Goal: Information Seeking & Learning: Learn about a topic

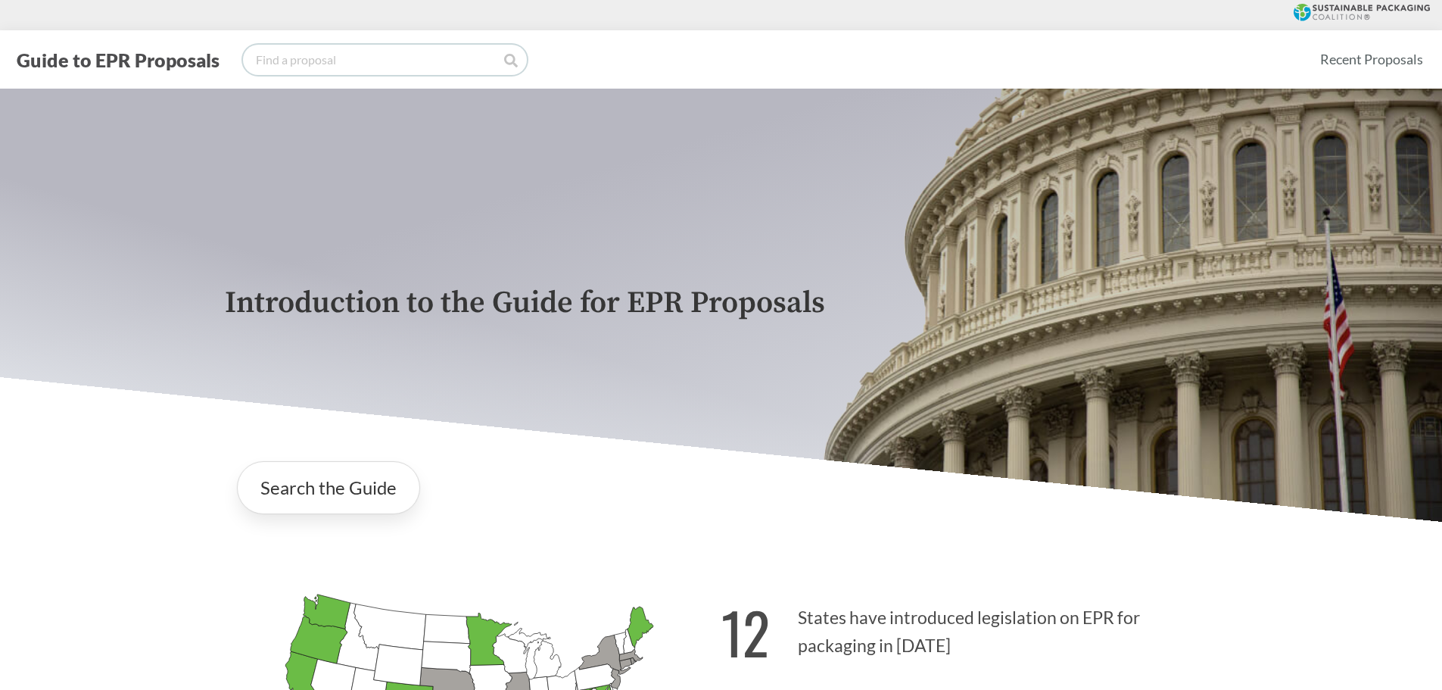
click at [335, 53] on input "search" at bounding box center [385, 60] width 284 height 30
type input "ABS"
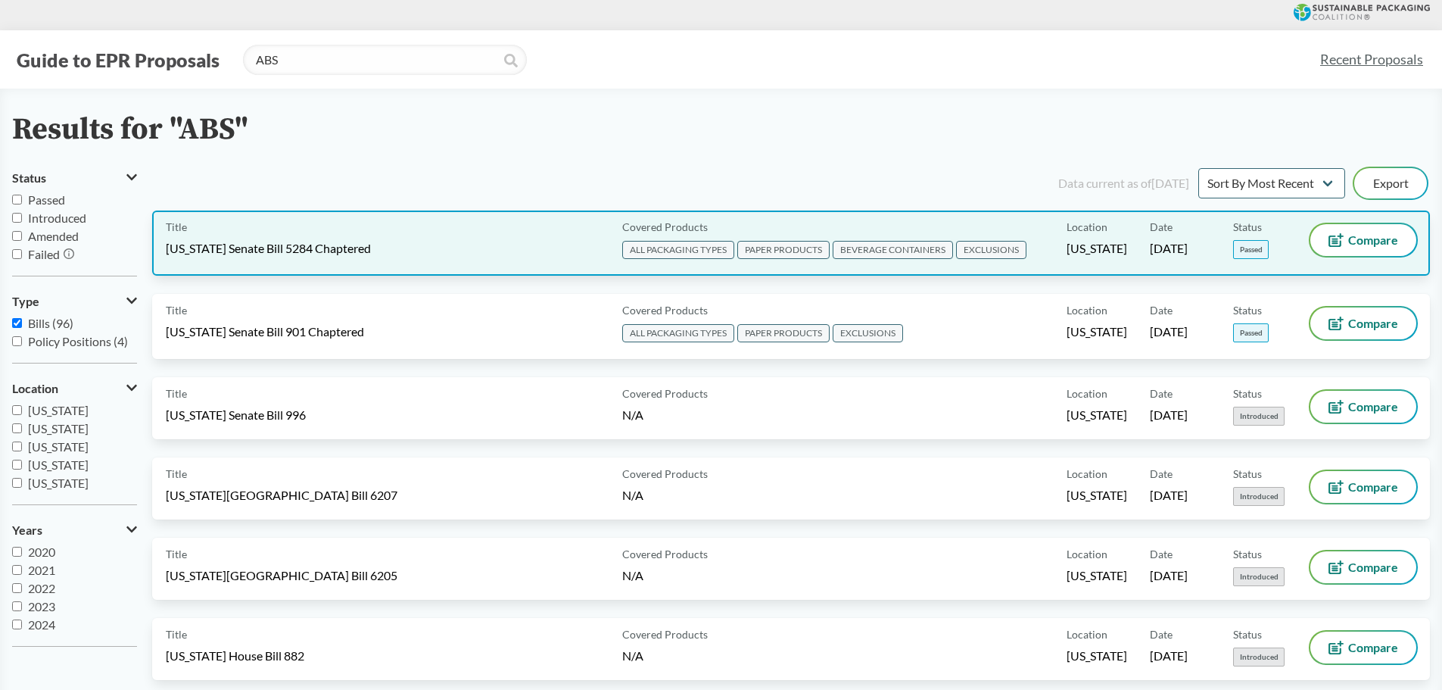
click at [393, 241] on div "Title [US_STATE] Senate Bill 5284 Chaptered" at bounding box center [391, 243] width 450 height 38
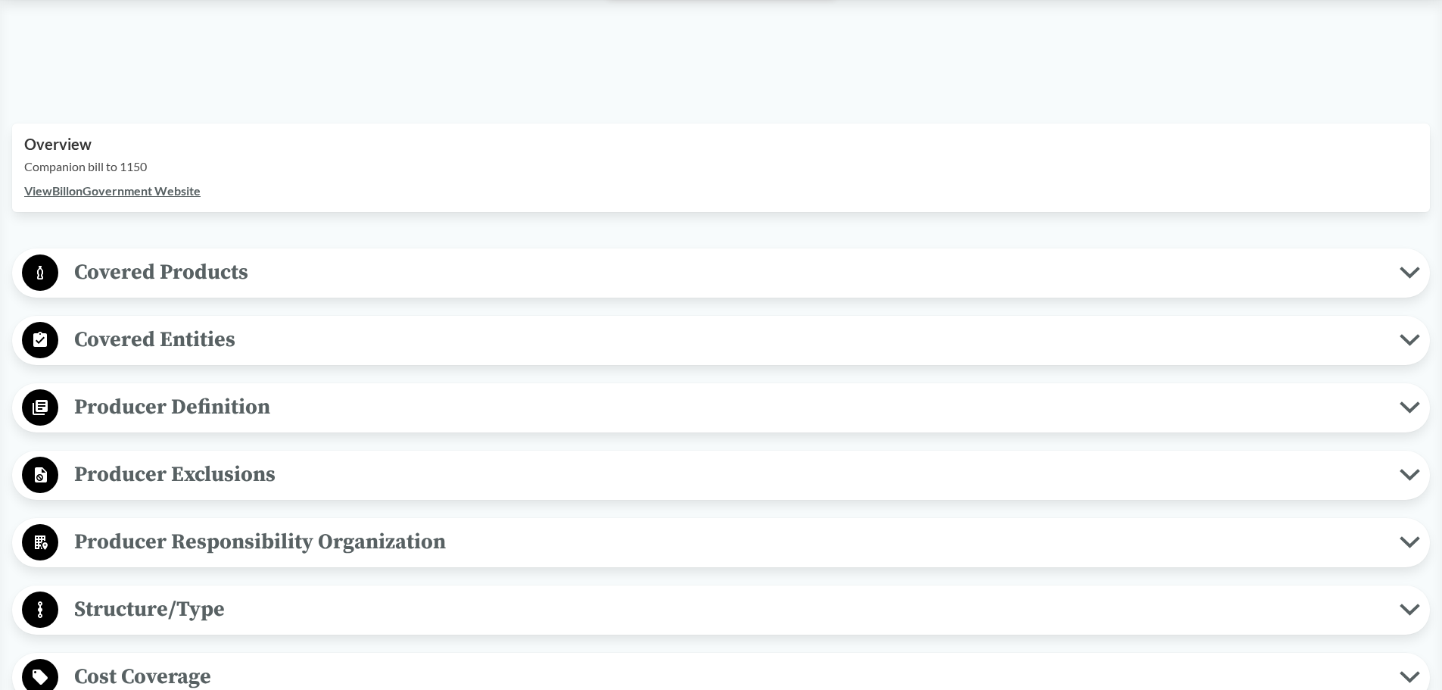
scroll to position [454, 0]
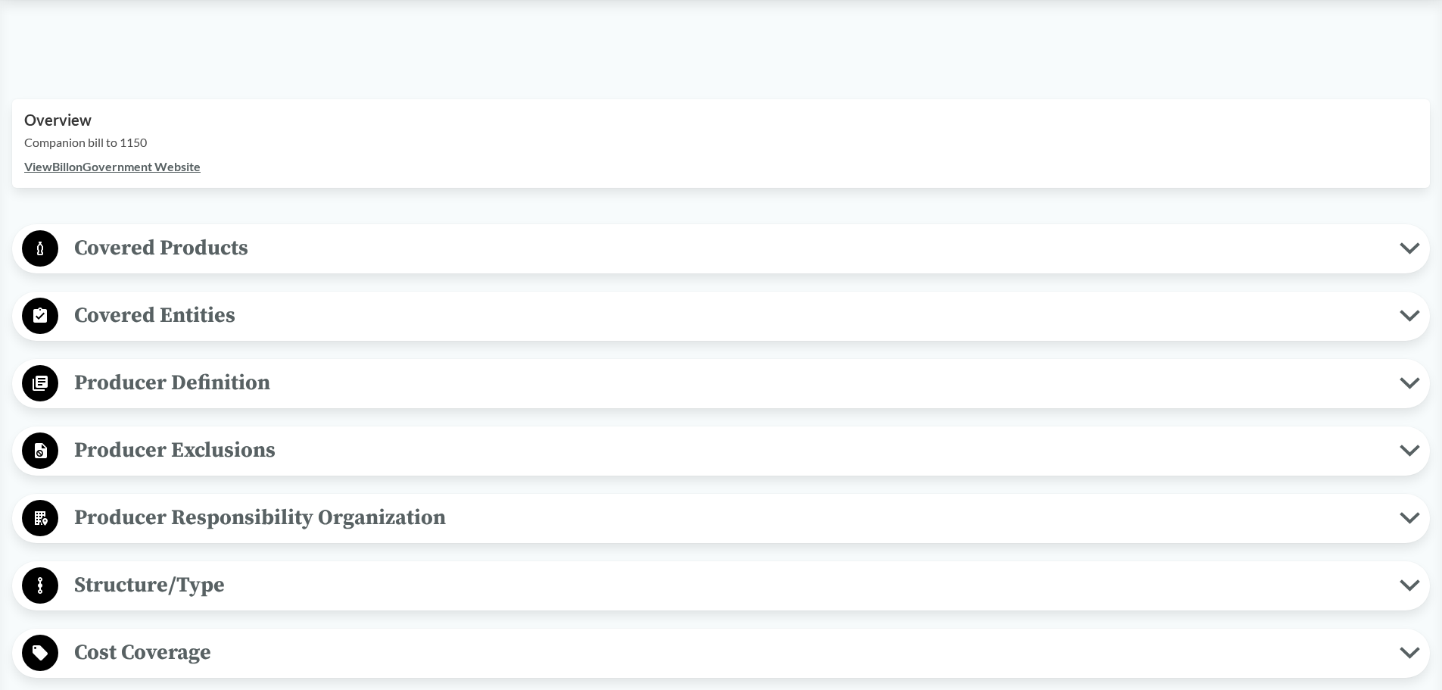
click at [260, 245] on span "Covered Products" at bounding box center [729, 248] width 1342 height 34
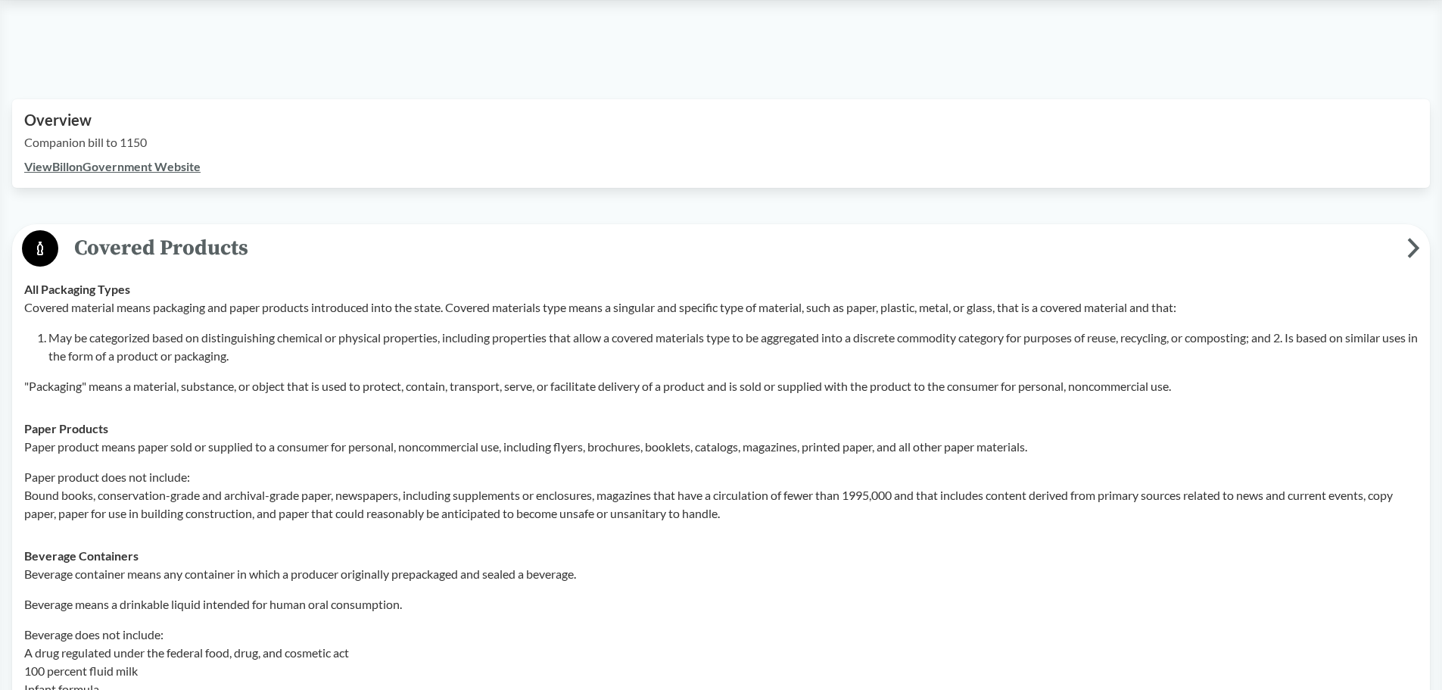
click at [260, 245] on span "Covered Products" at bounding box center [732, 248] width 1349 height 34
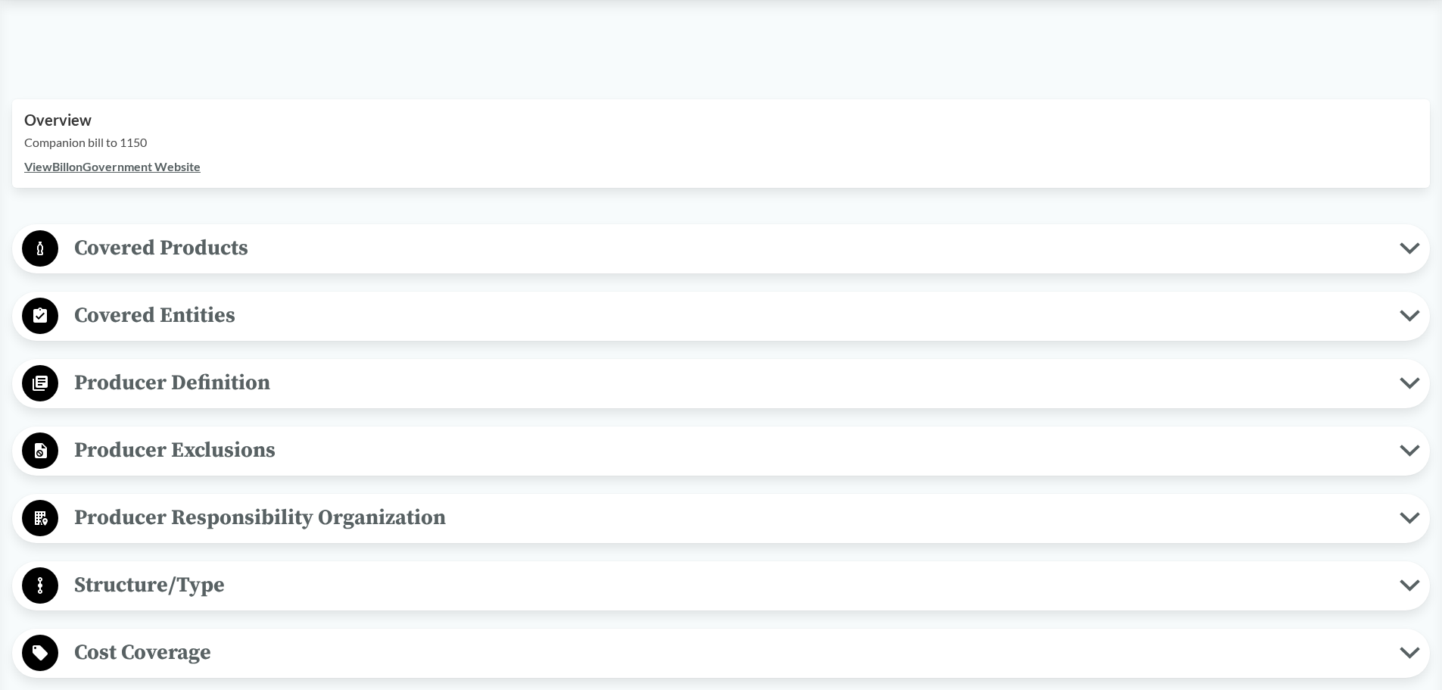
click at [260, 245] on span "Covered Products" at bounding box center [729, 248] width 1342 height 34
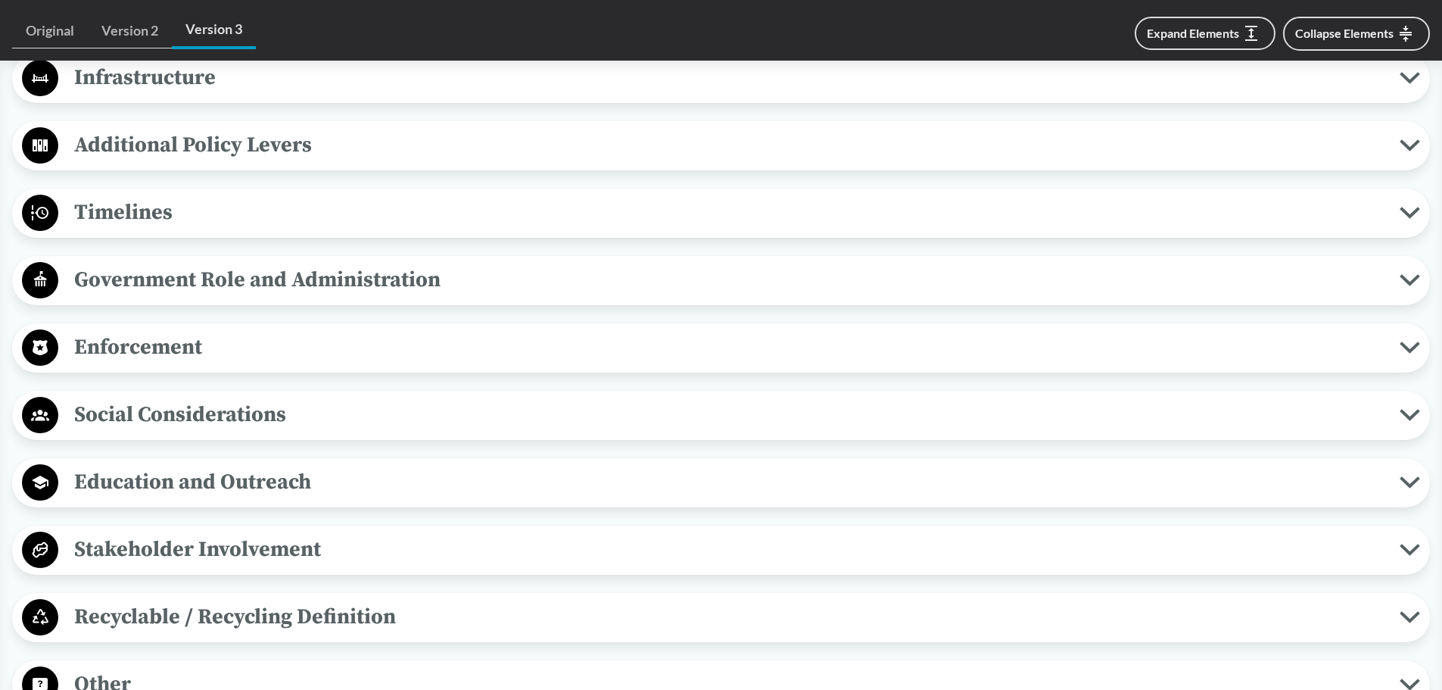
scroll to position [1438, 0]
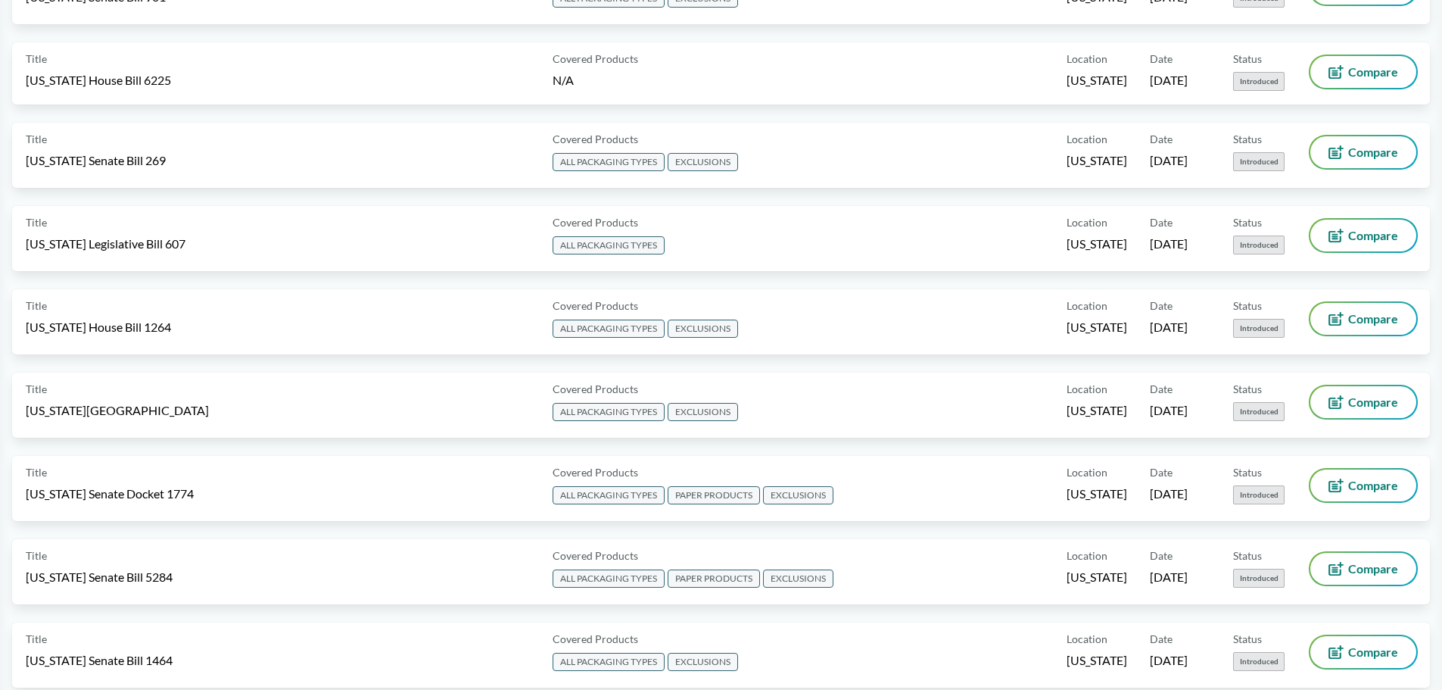
type input "ABS"
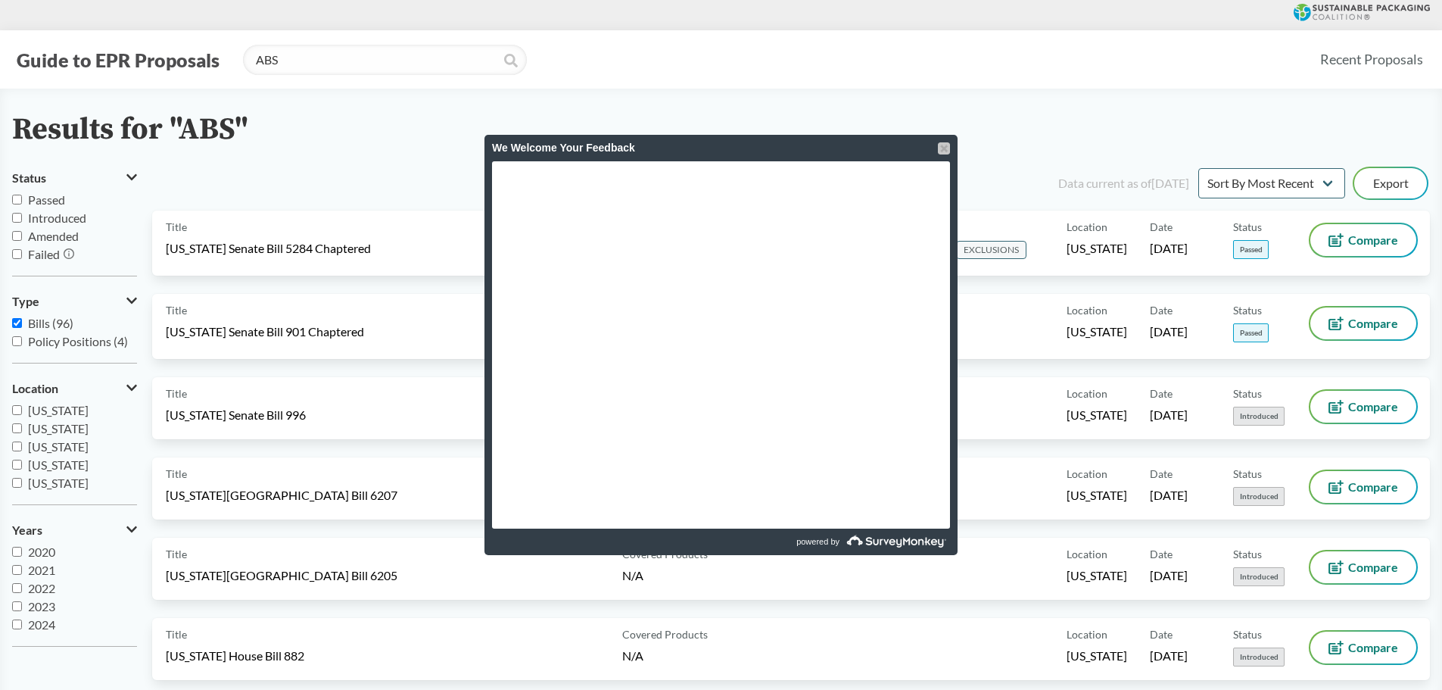
click at [941, 147] on div at bounding box center [944, 148] width 12 height 12
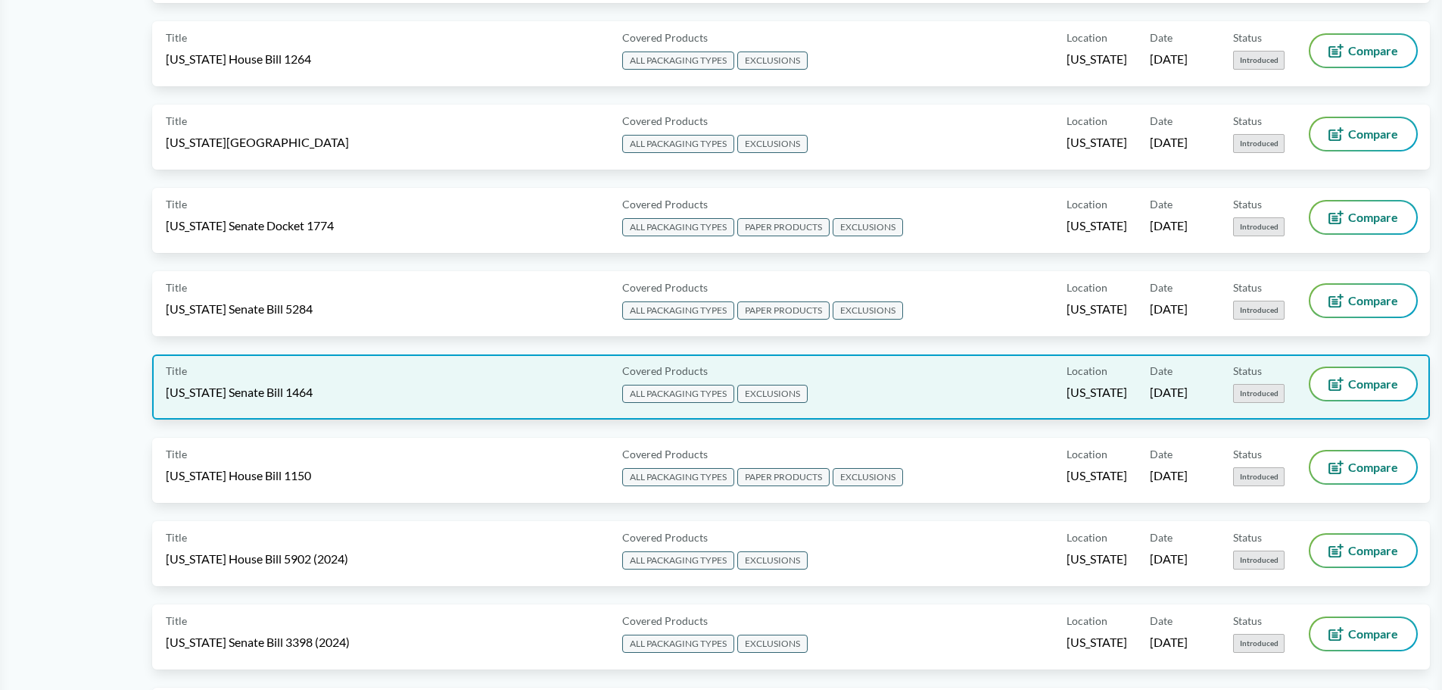
scroll to position [1666, 0]
click at [745, 372] on div "Covered Products ALL PACKAGING TYPES EXCLUSIONS" at bounding box center [841, 388] width 450 height 38
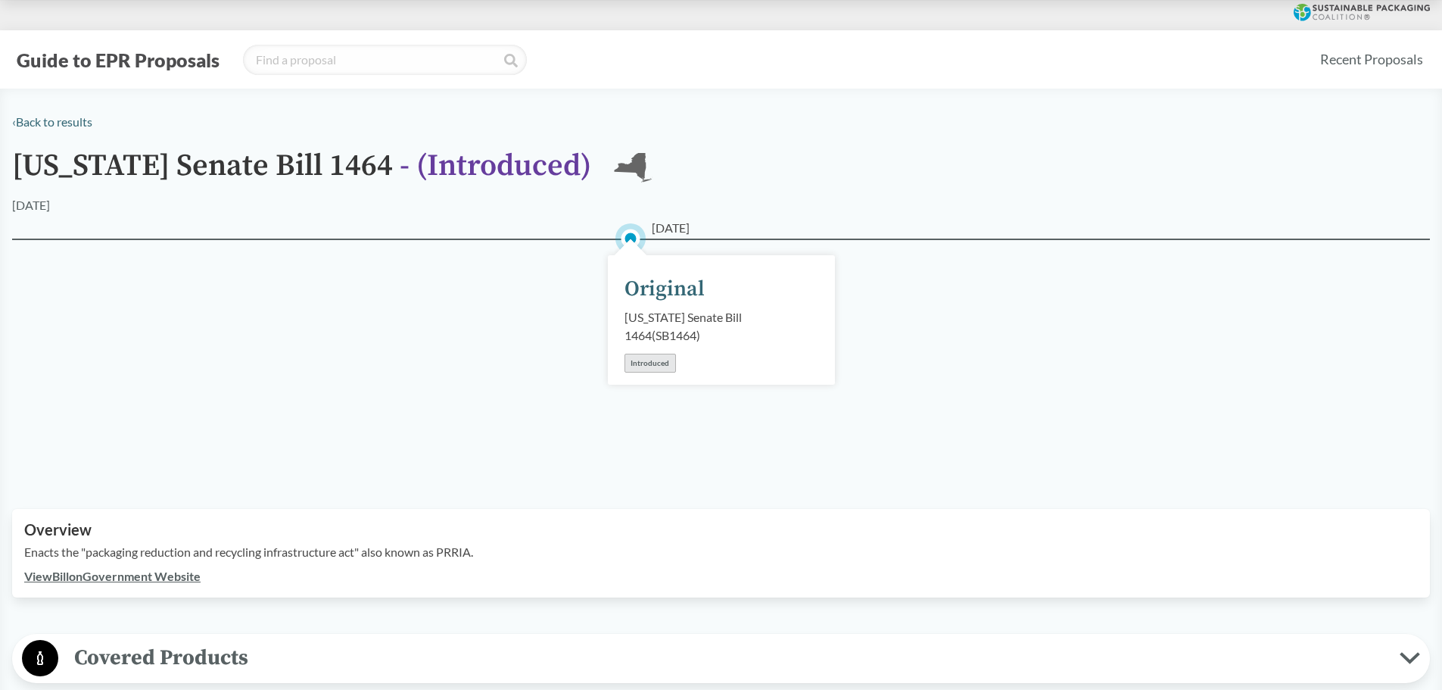
scroll to position [379, 0]
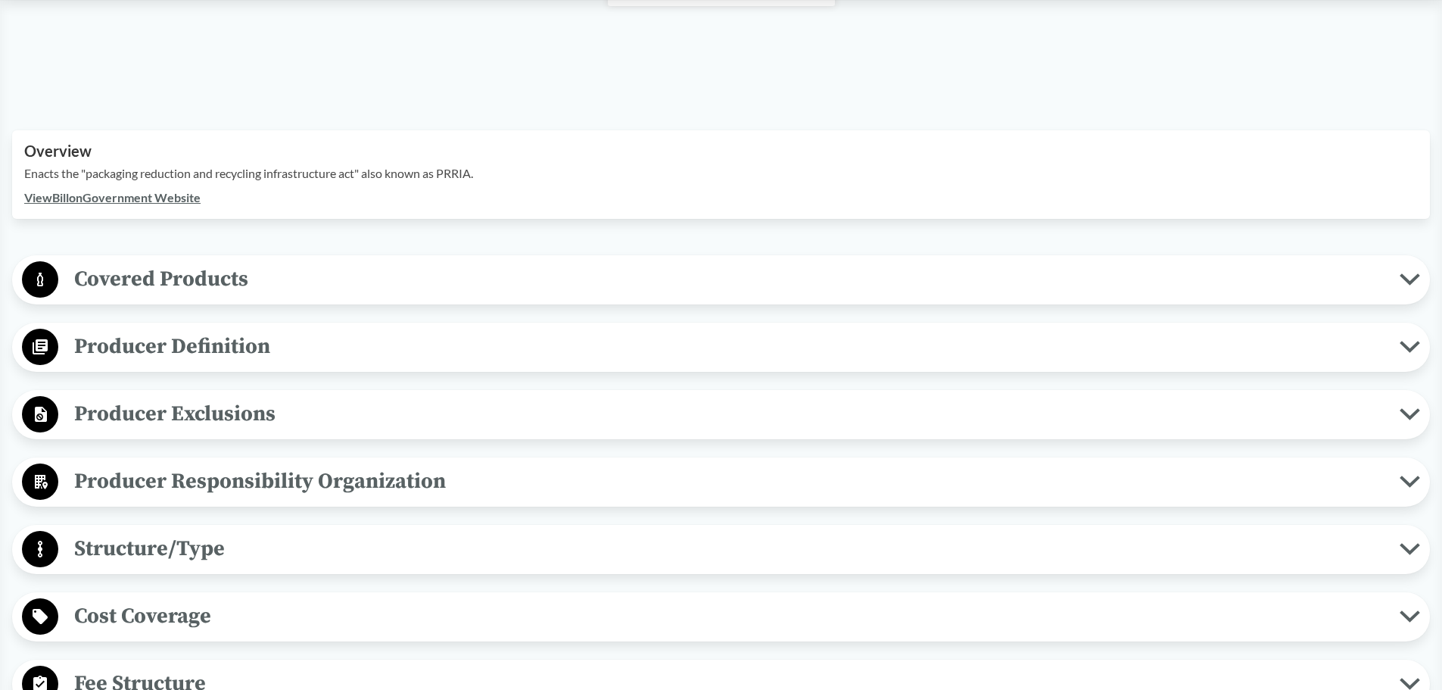
click at [1326, 265] on span "Covered Products" at bounding box center [729, 279] width 1342 height 34
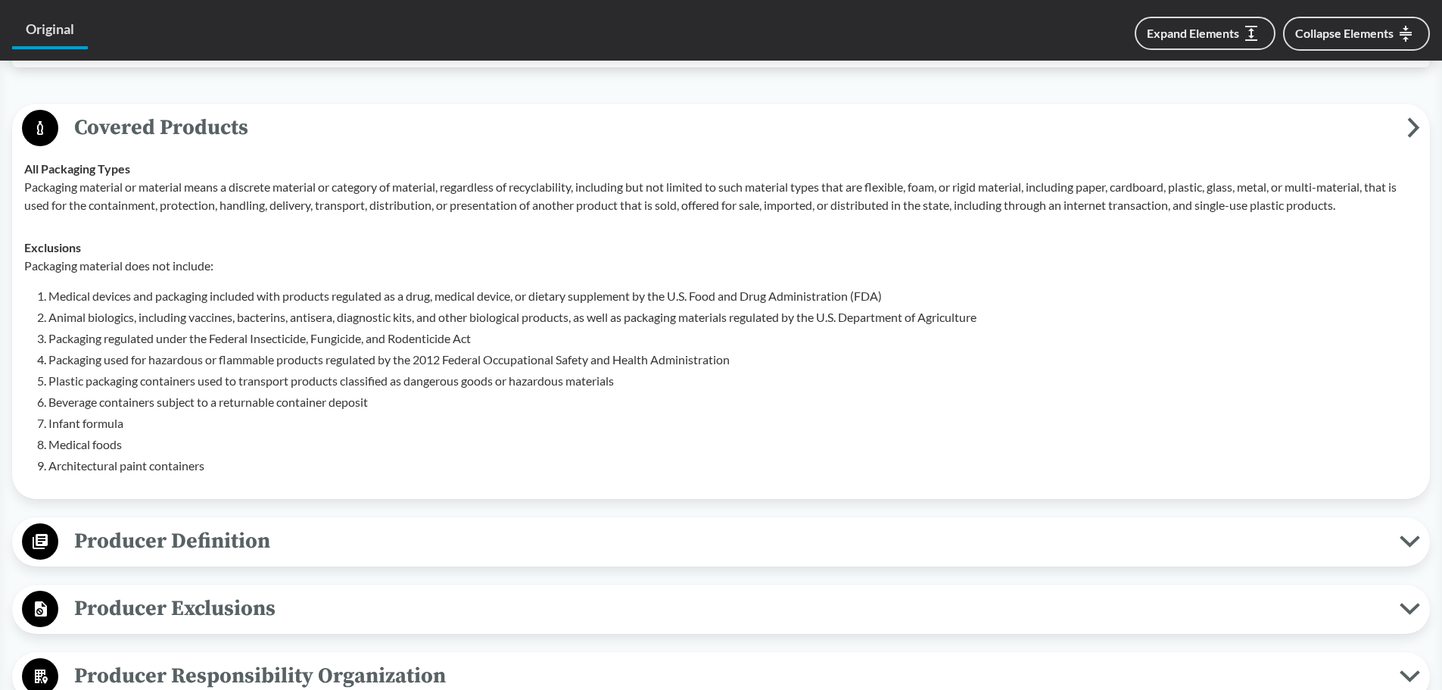
scroll to position [606, 0]
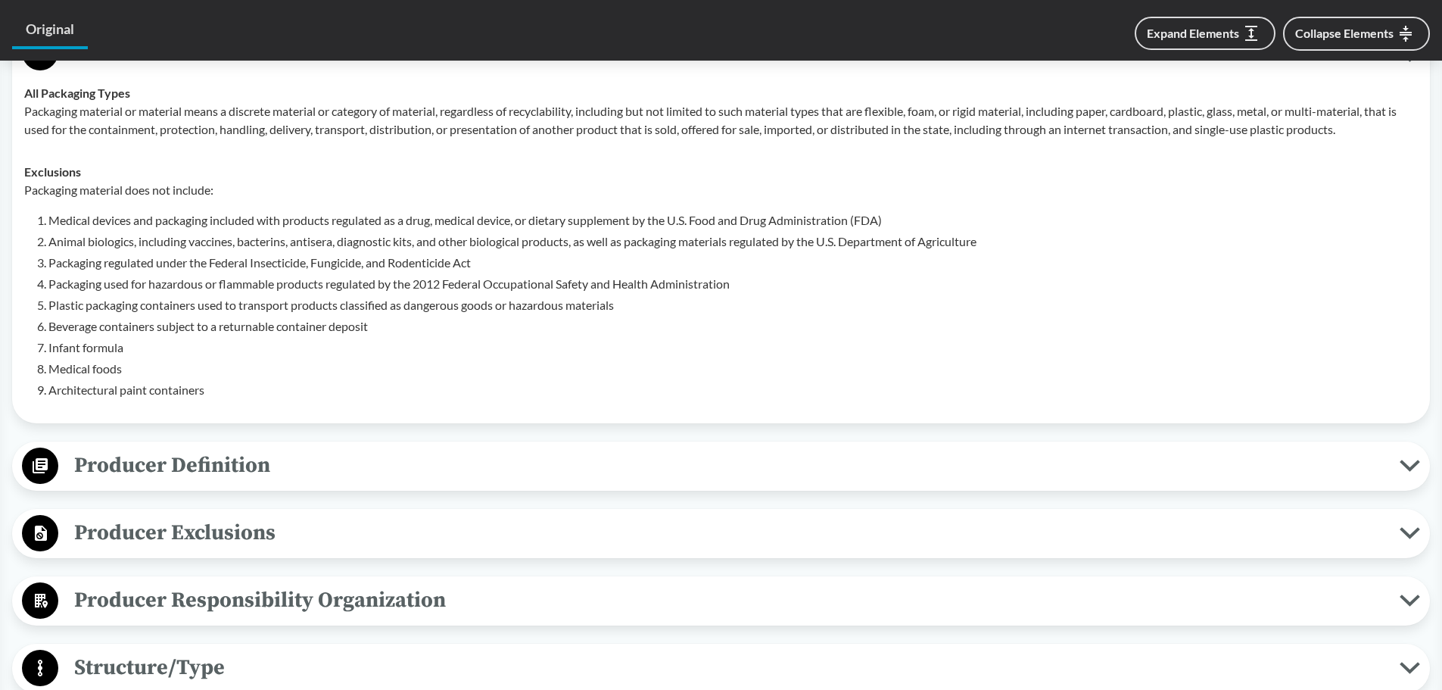
click at [545, 448] on span "Producer Definition" at bounding box center [729, 465] width 1342 height 34
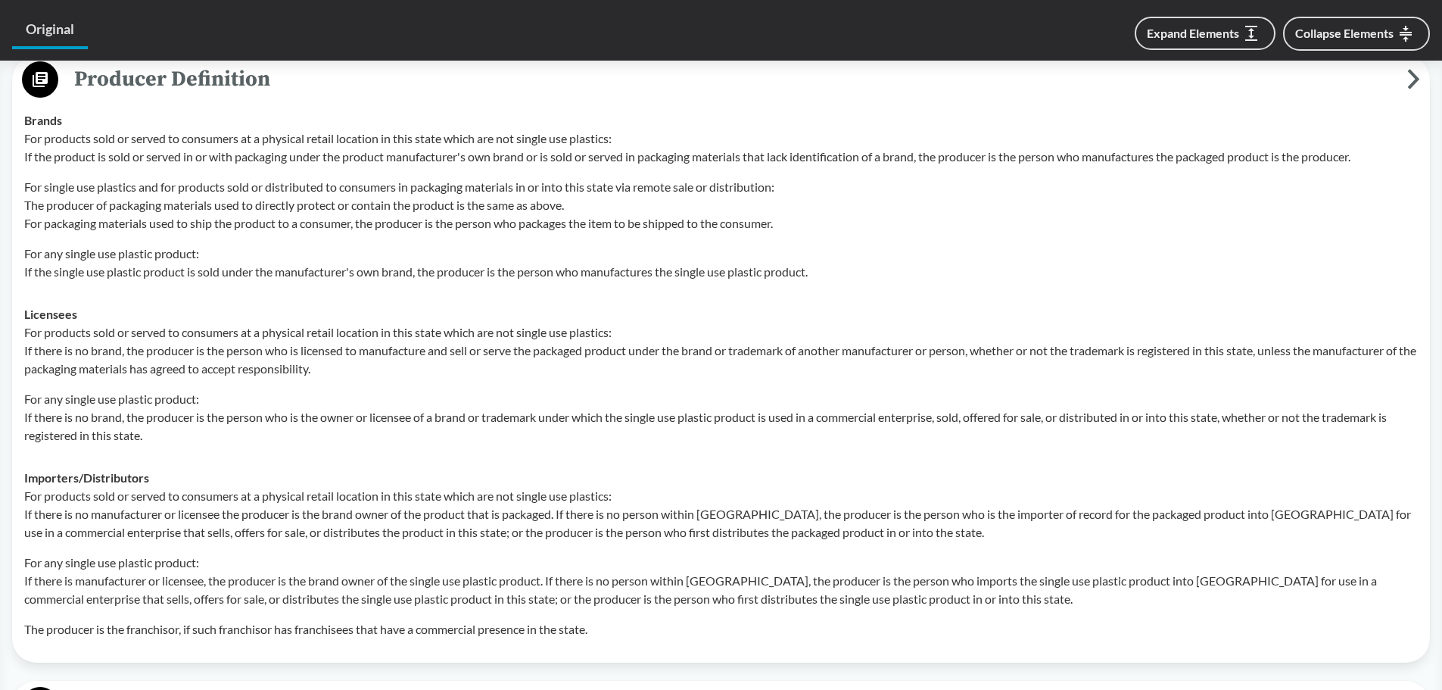
scroll to position [1287, 0]
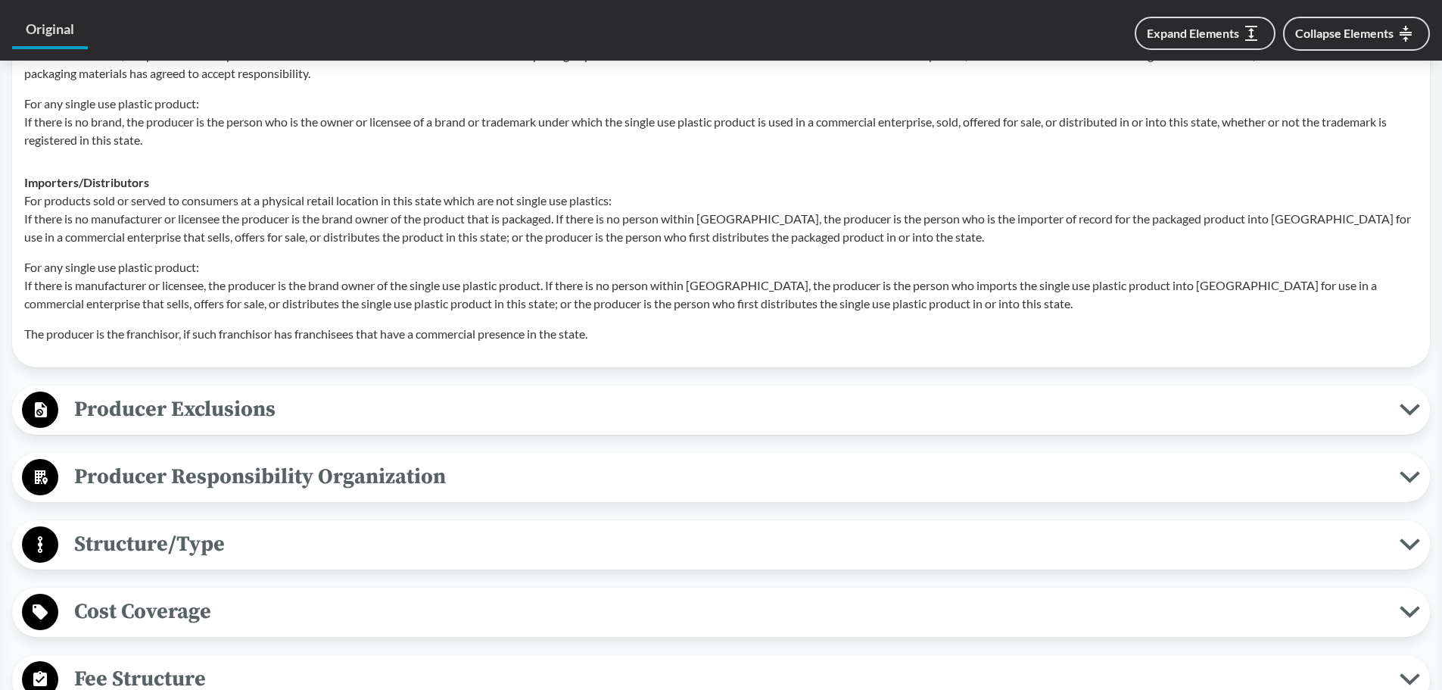
click at [548, 392] on span "Producer Exclusions" at bounding box center [729, 409] width 1342 height 34
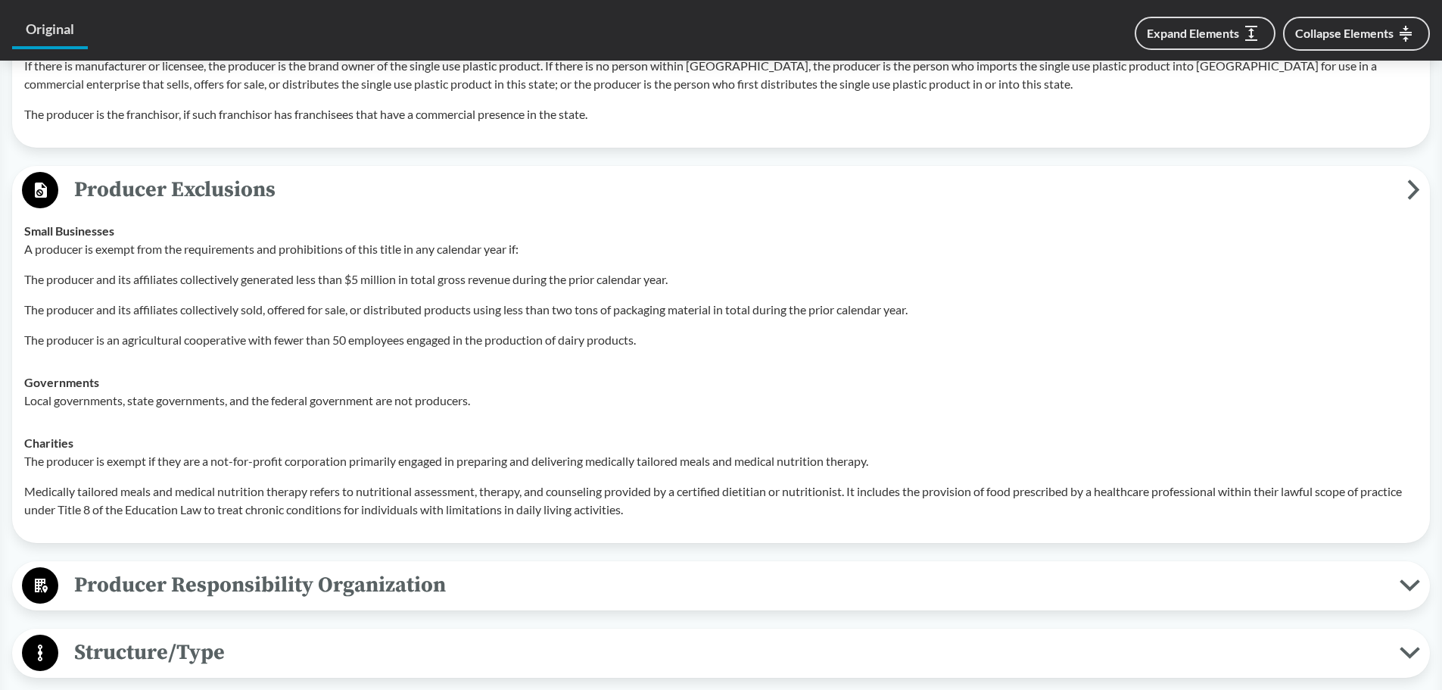
scroll to position [1514, 0]
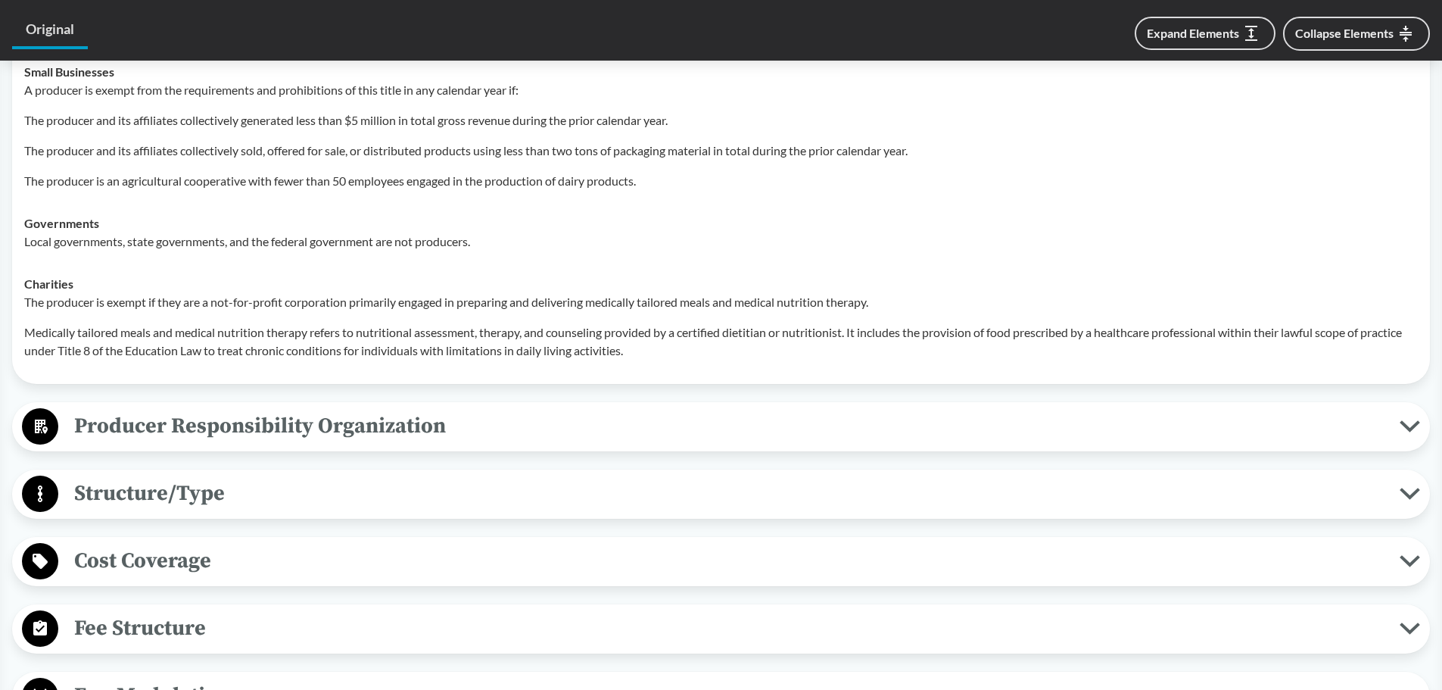
click at [547, 409] on span "Producer Responsibility Organization" at bounding box center [729, 426] width 1342 height 34
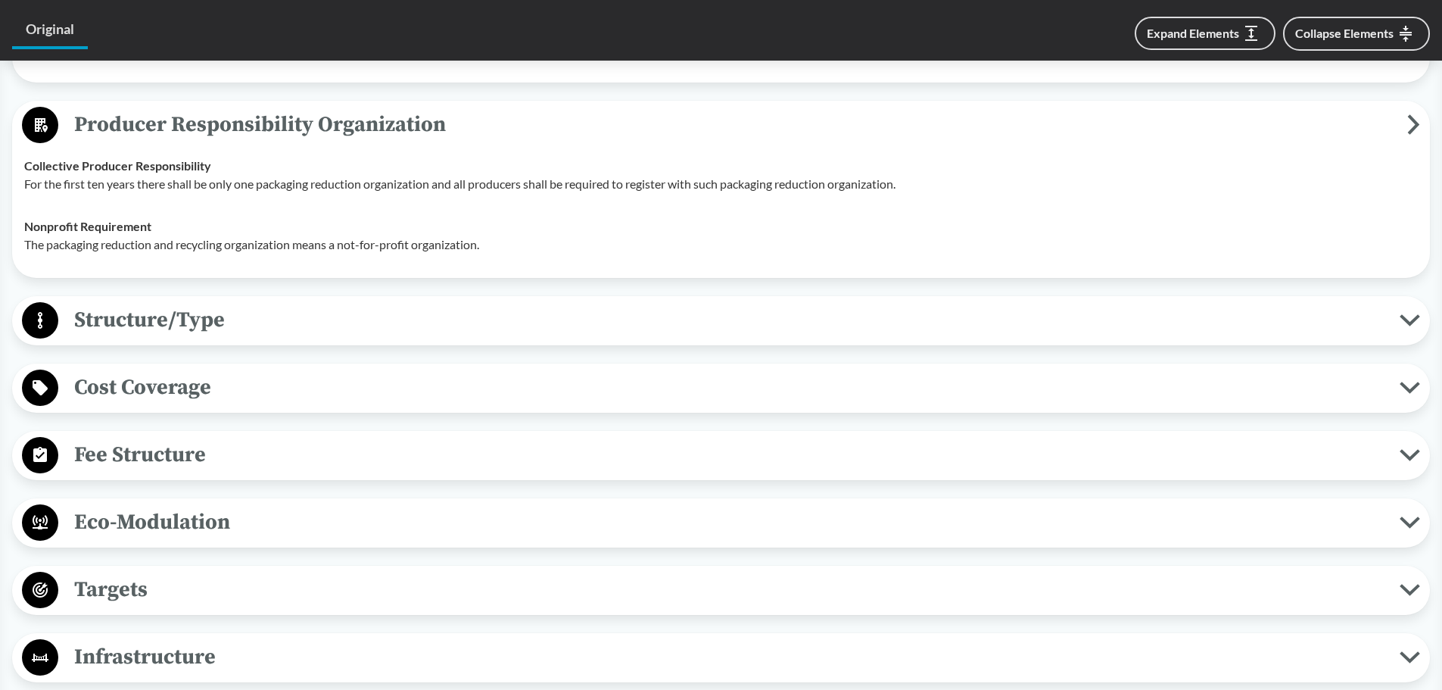
scroll to position [1968, 0]
click at [494, 301] on span "Structure/Type" at bounding box center [729, 318] width 1342 height 34
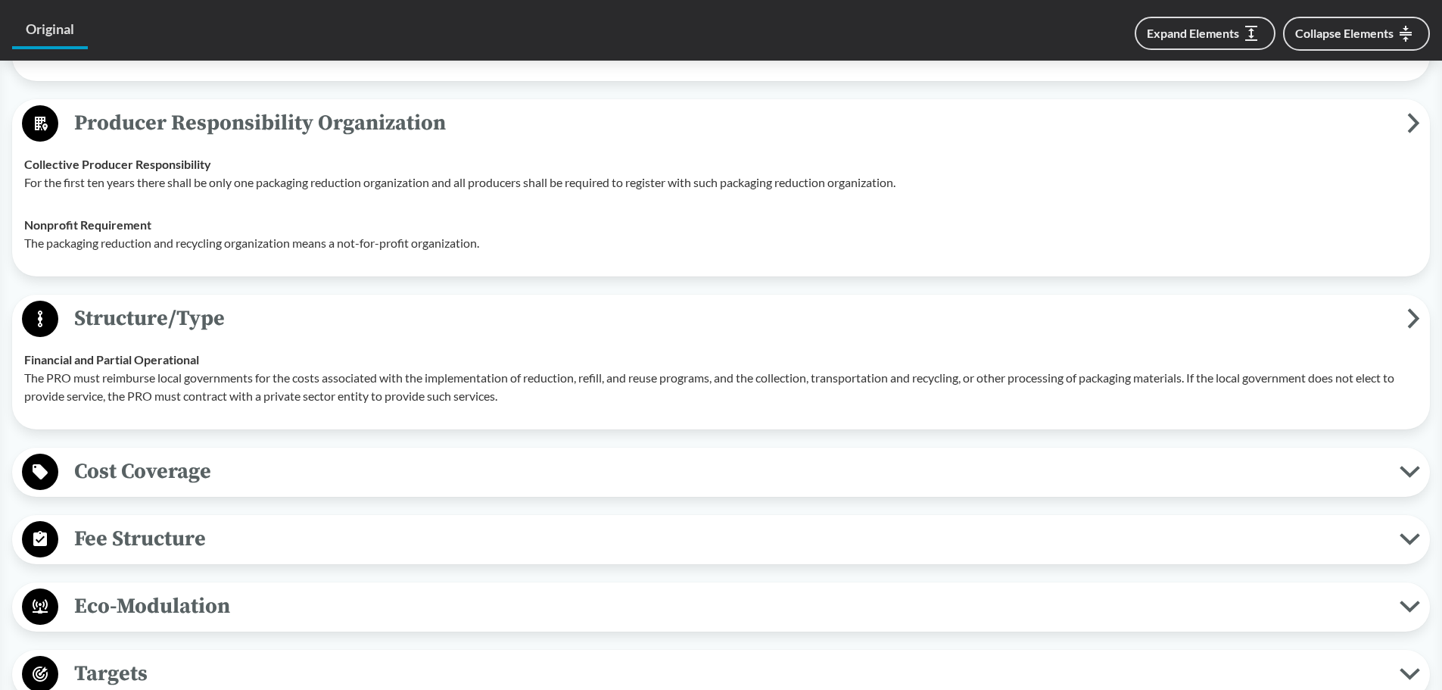
click at [461, 447] on div "Cost Coverage Operational Costs Costs must cover reimbursements to local govern…" at bounding box center [721, 471] width 1418 height 49
click at [510, 454] on span "Cost Coverage" at bounding box center [729, 471] width 1342 height 34
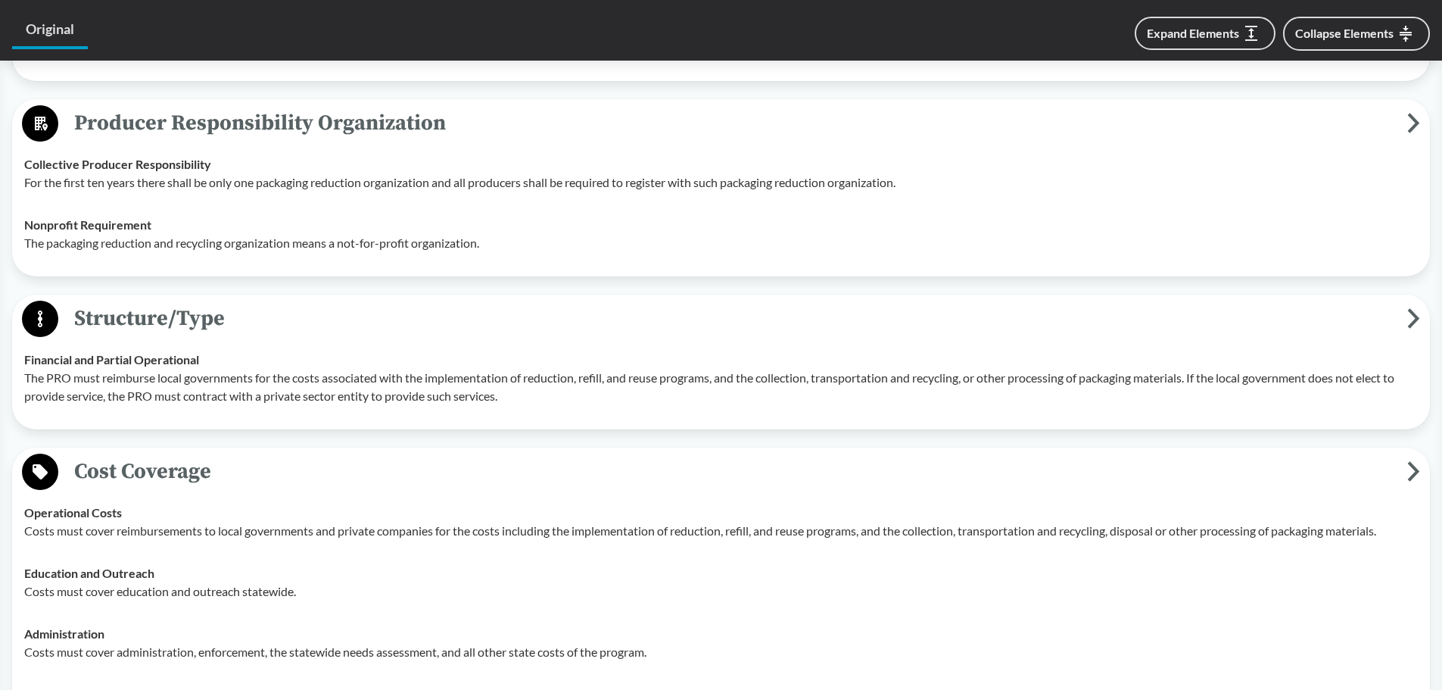
type input "ABS"
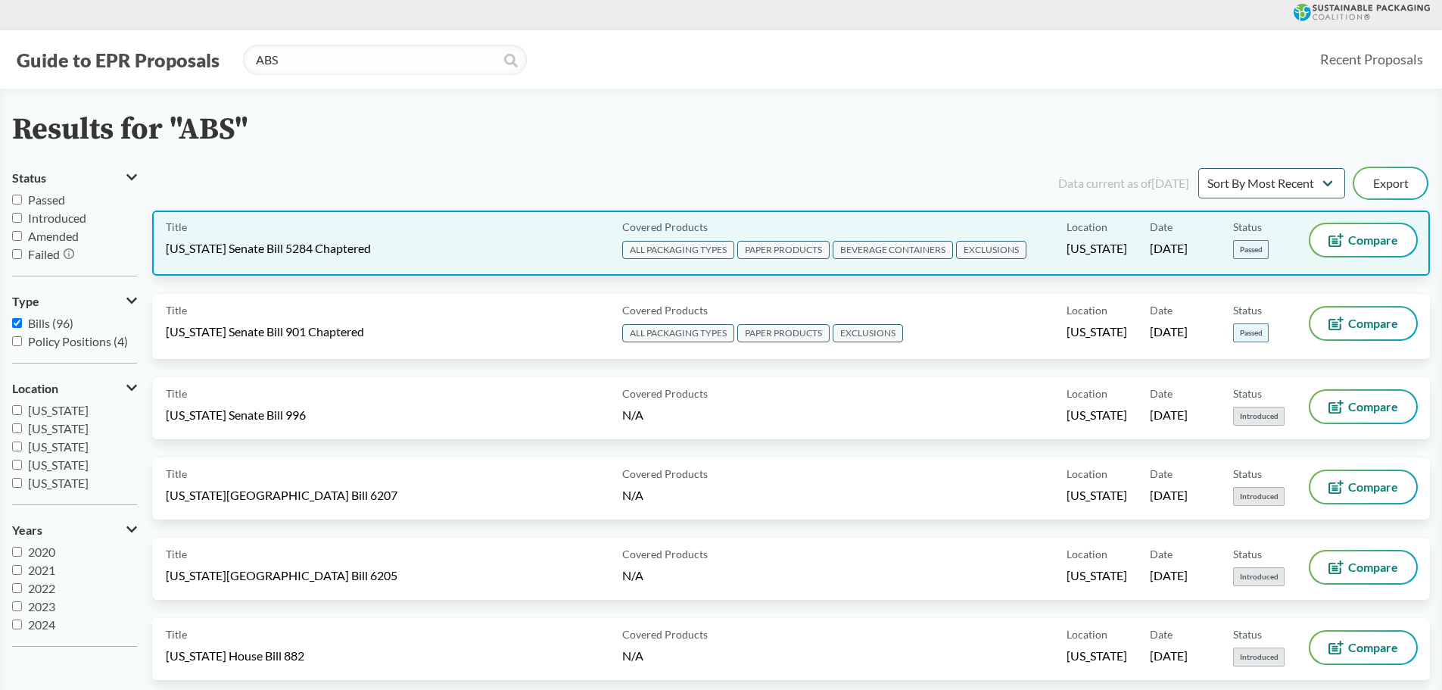
click at [371, 252] on span "[US_STATE] Senate Bill 5284 Chaptered" at bounding box center [268, 248] width 205 height 17
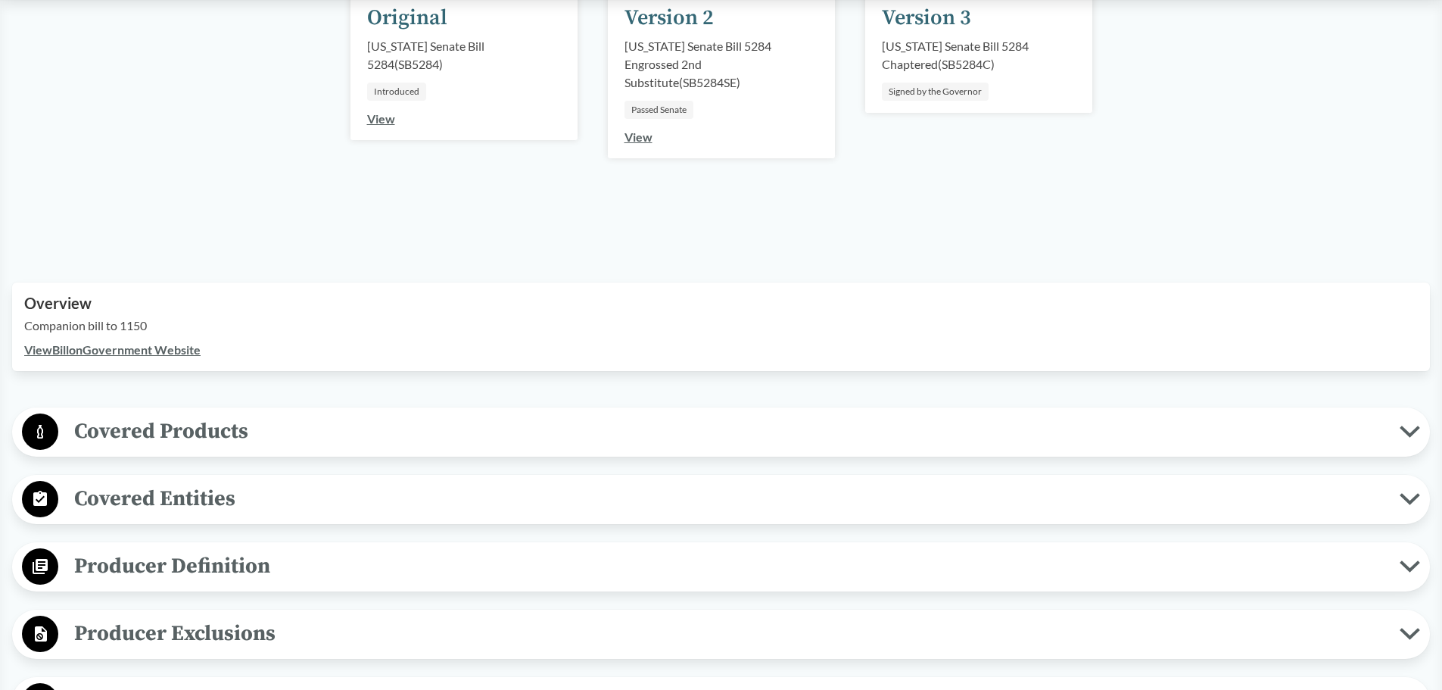
scroll to position [303, 0]
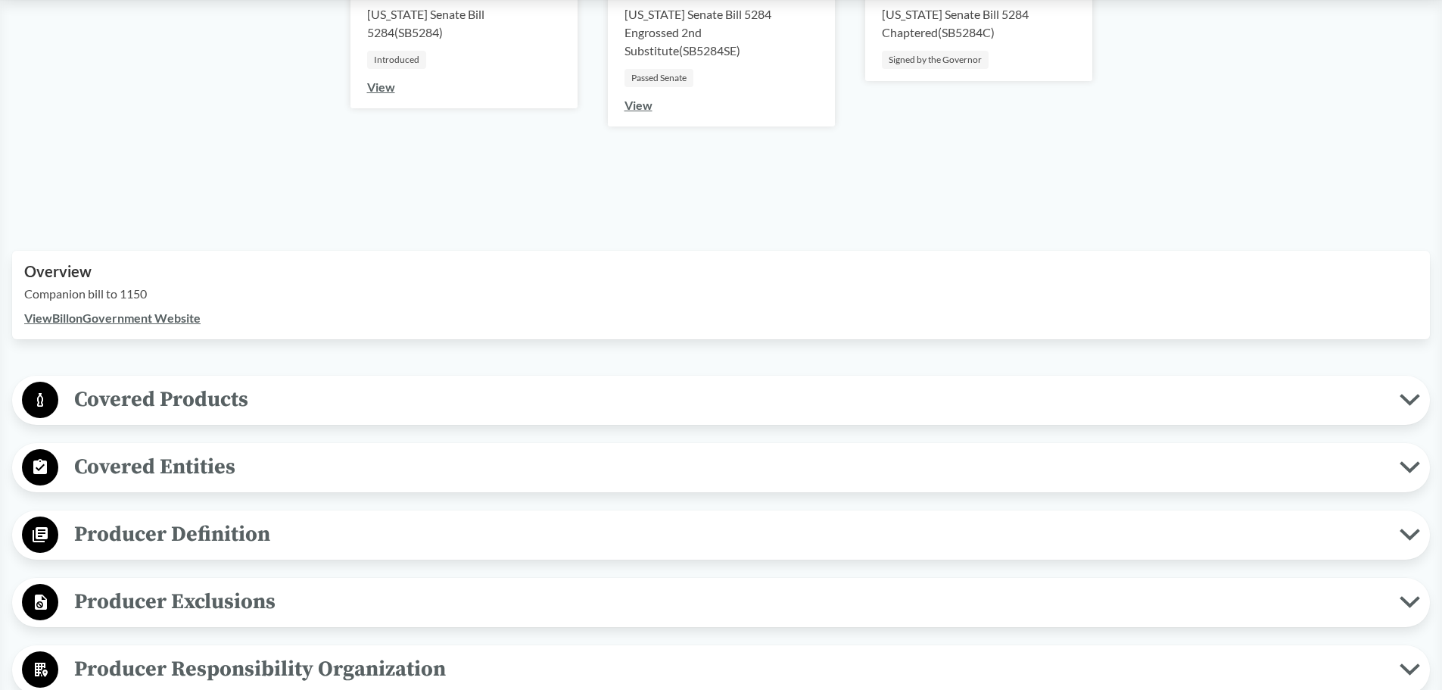
click at [189, 320] on link "View Bill on Government Website" at bounding box center [112, 317] width 176 height 14
click at [541, 379] on div "Covered Products All Packaging Types Covered material means packaging and paper…" at bounding box center [721, 400] width 1418 height 49
click at [551, 404] on span "Covered Products" at bounding box center [729, 399] width 1342 height 34
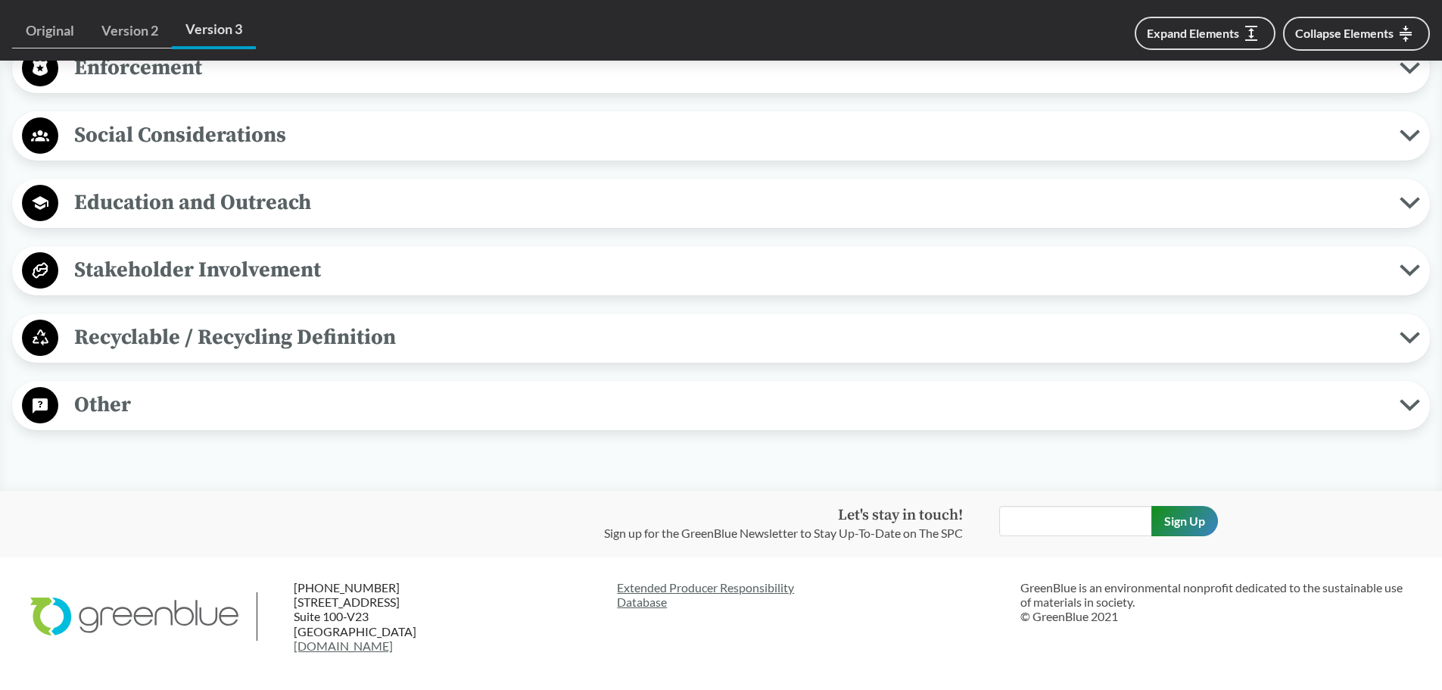
scroll to position [1590, 0]
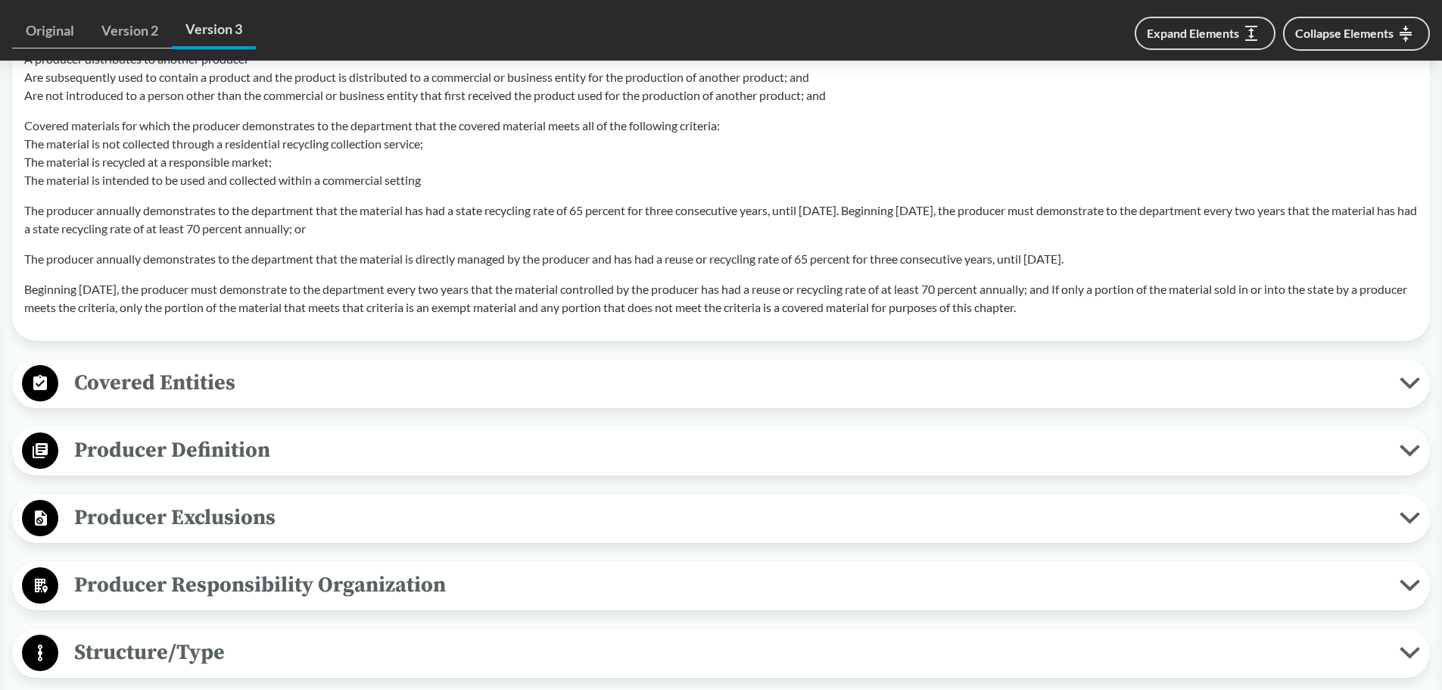
click at [551, 374] on span "Covered Entities" at bounding box center [729, 383] width 1342 height 34
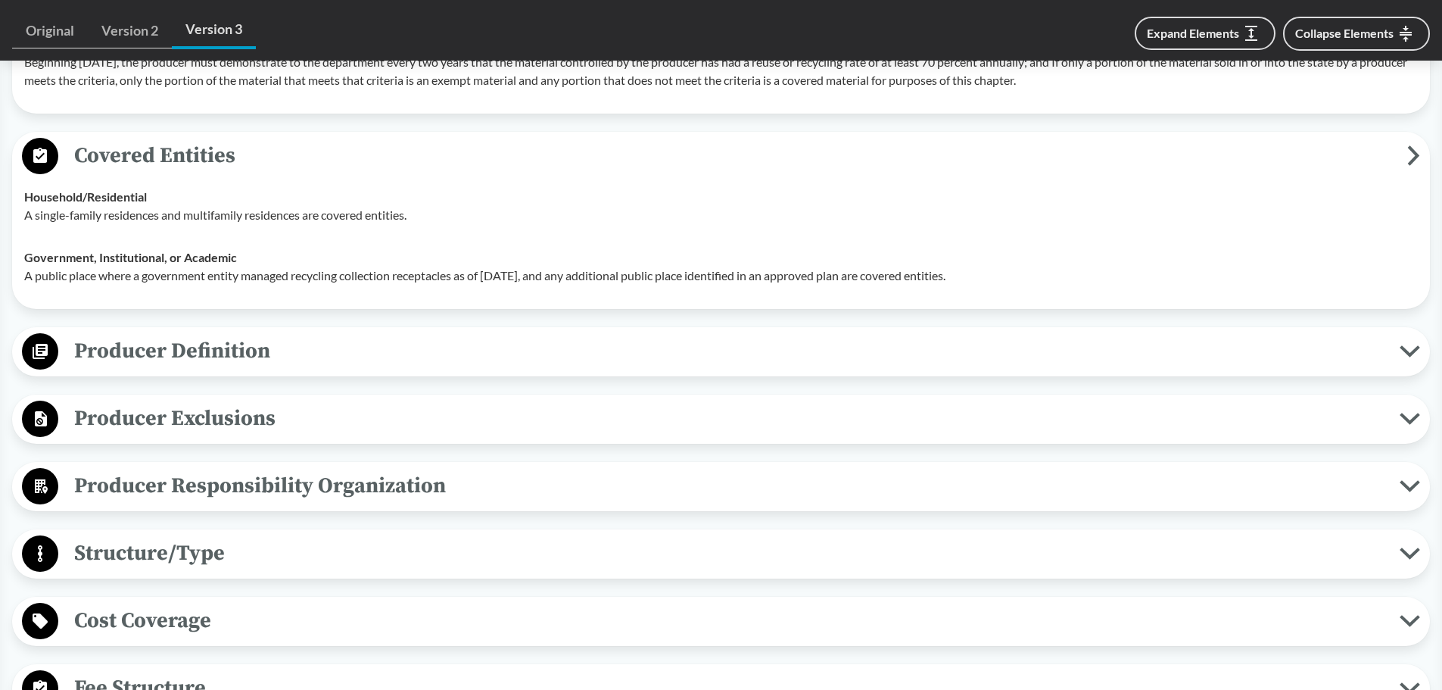
click at [556, 346] on span "Producer Definition" at bounding box center [729, 351] width 1342 height 34
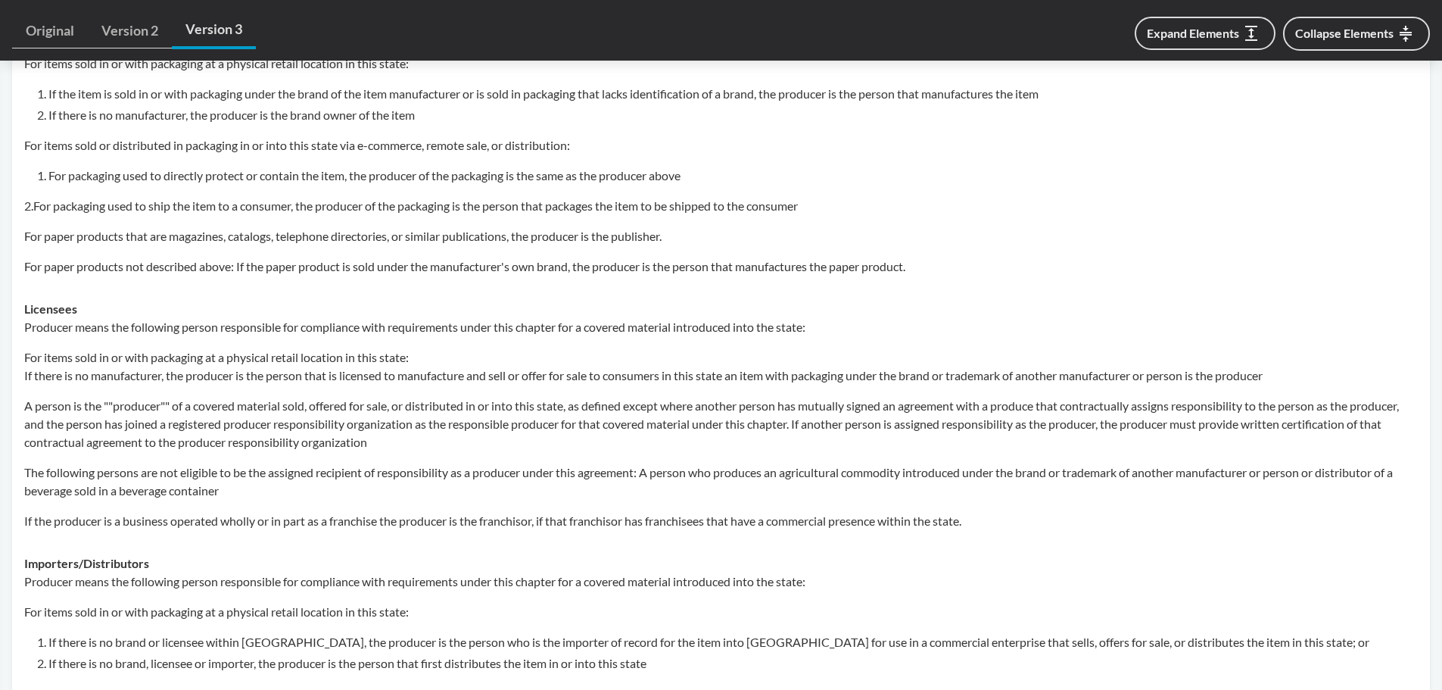
scroll to position [2196, 0]
